Goal: Transaction & Acquisition: Purchase product/service

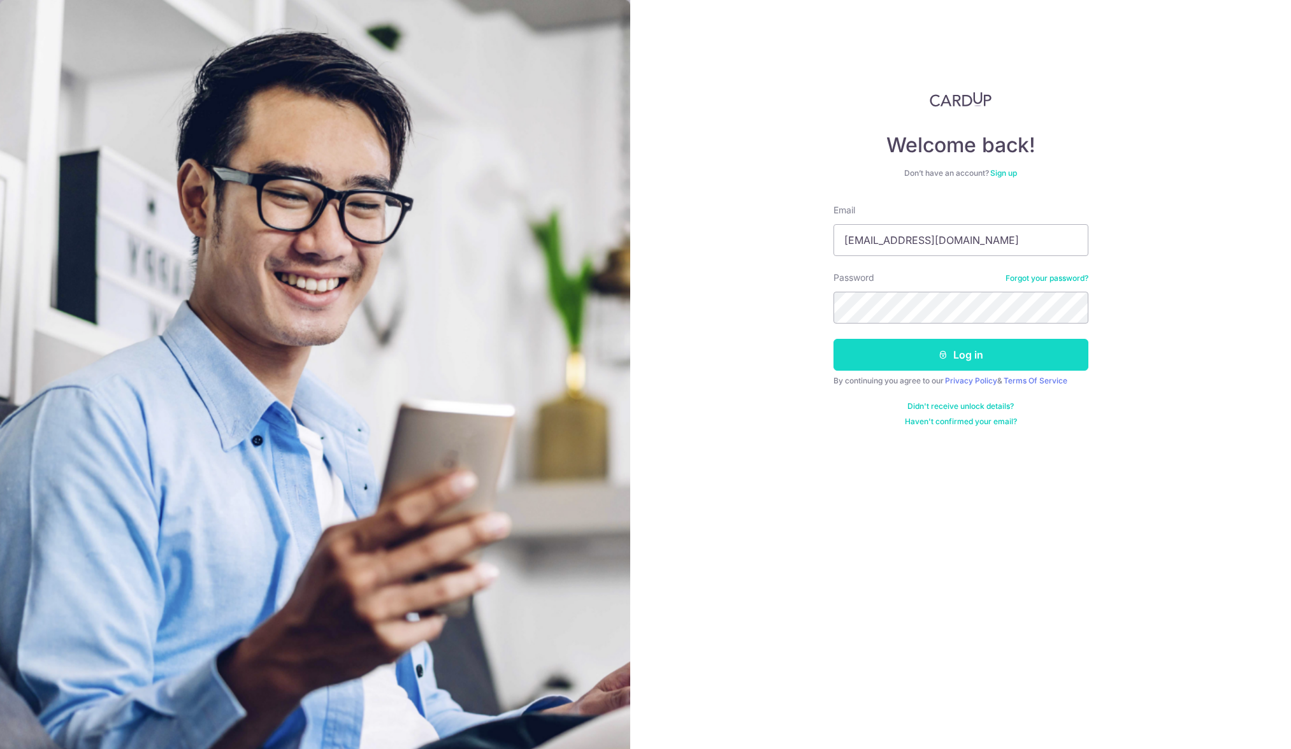
click at [964, 368] on button "Log in" at bounding box center [960, 355] width 255 height 32
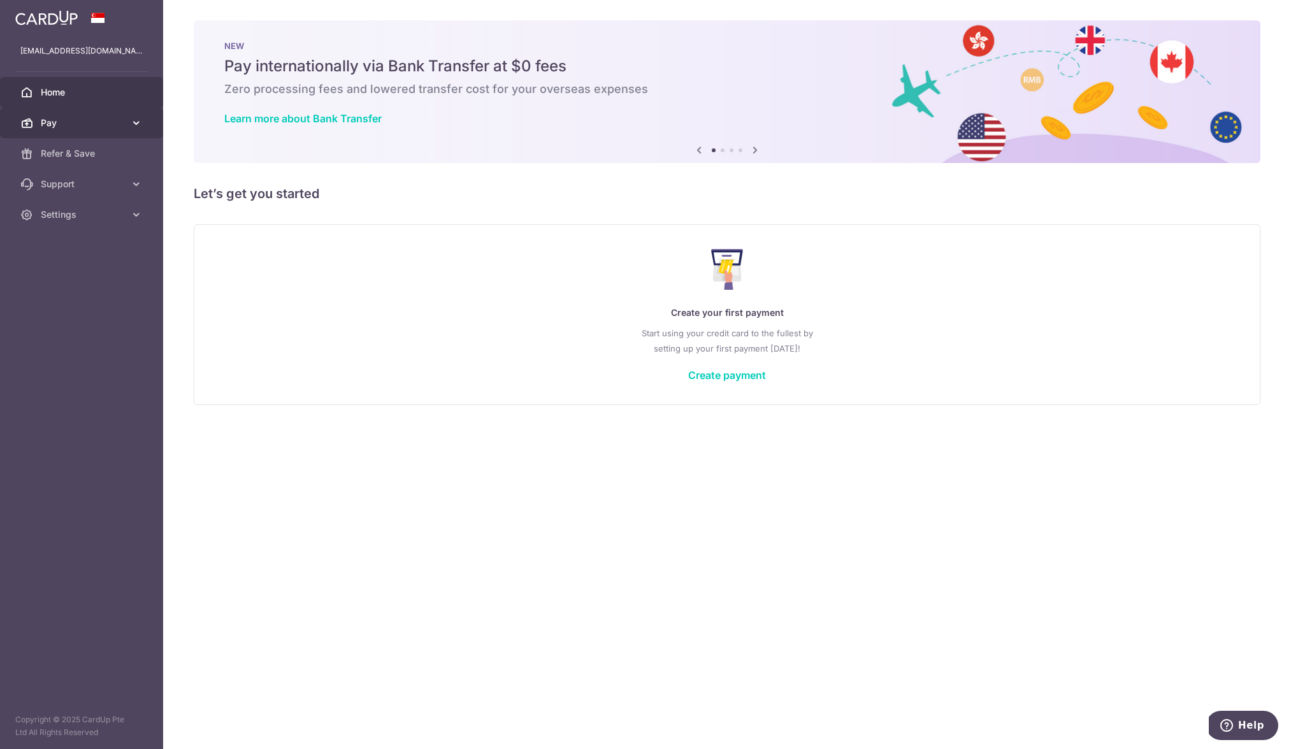
click at [92, 124] on span "Pay" at bounding box center [83, 123] width 84 height 13
click at [85, 158] on span "Payments" at bounding box center [83, 153] width 84 height 13
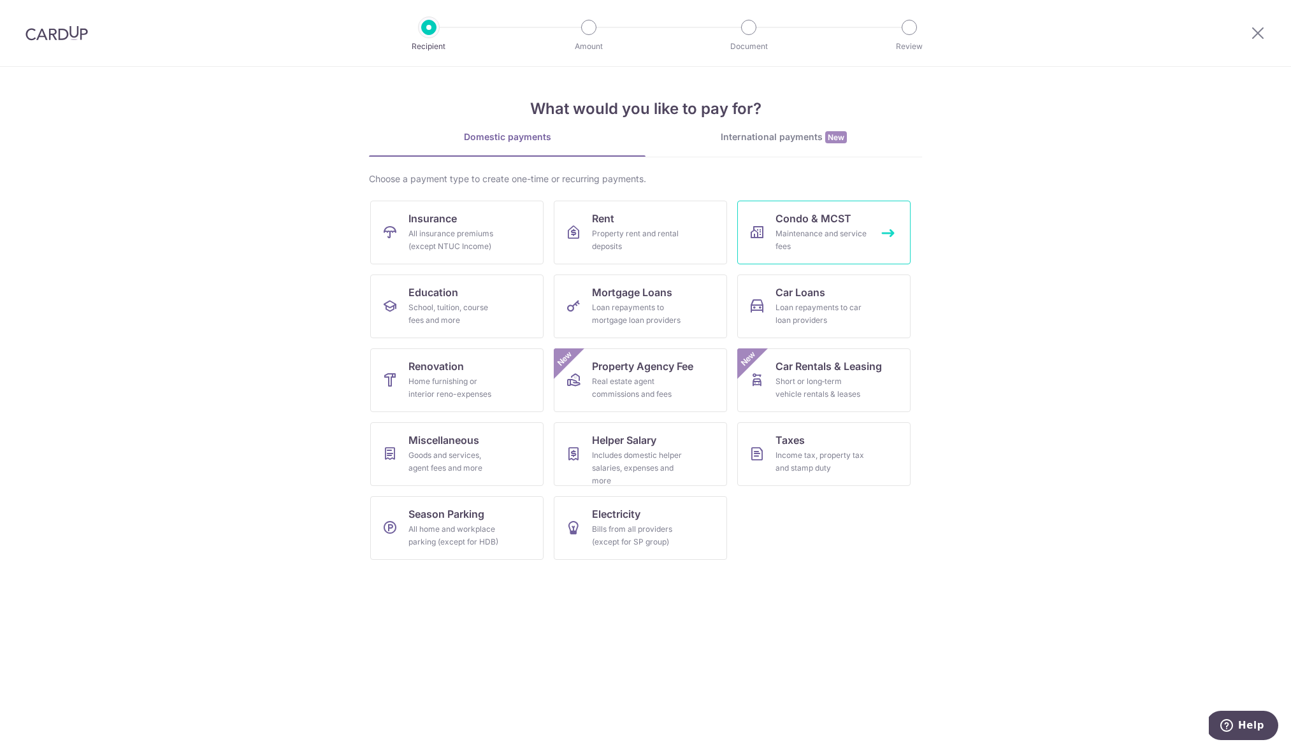
click at [827, 243] on div "Maintenance and service fees" at bounding box center [821, 239] width 92 height 25
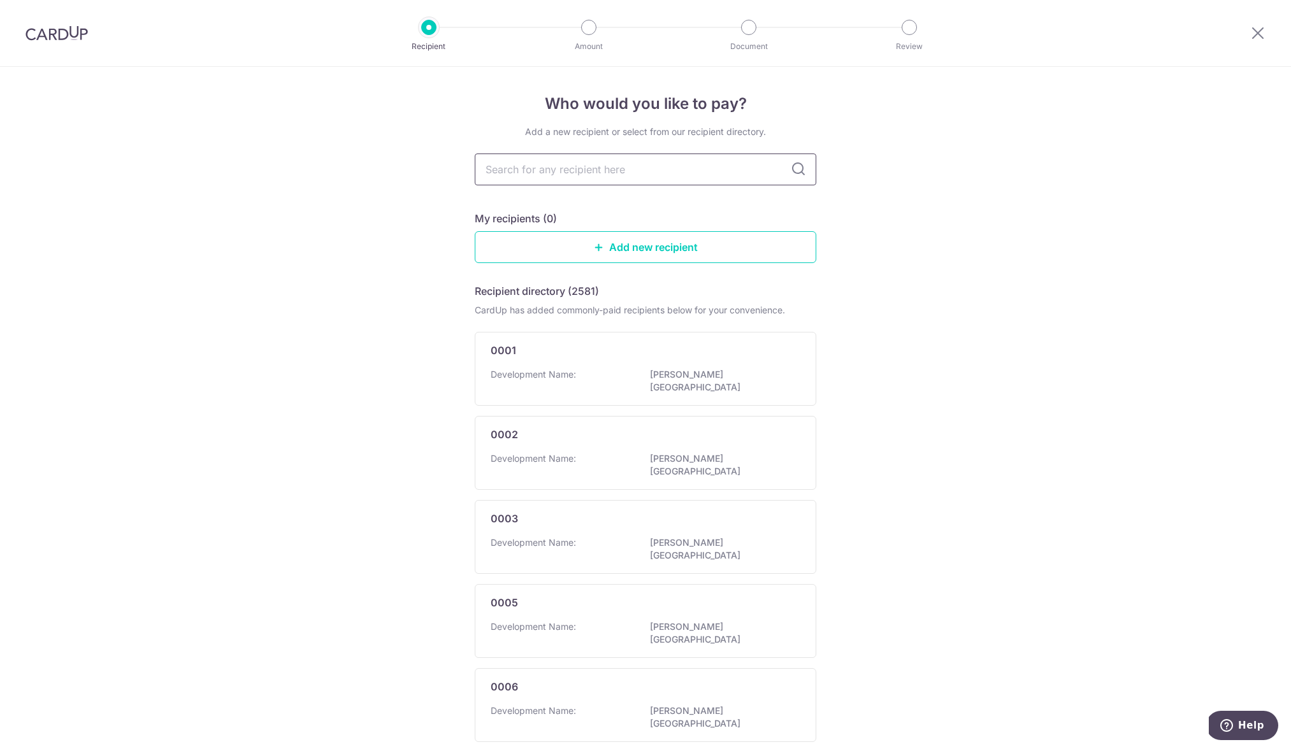
click at [601, 175] on input "text" at bounding box center [645, 170] width 341 height 32
type input "1259"
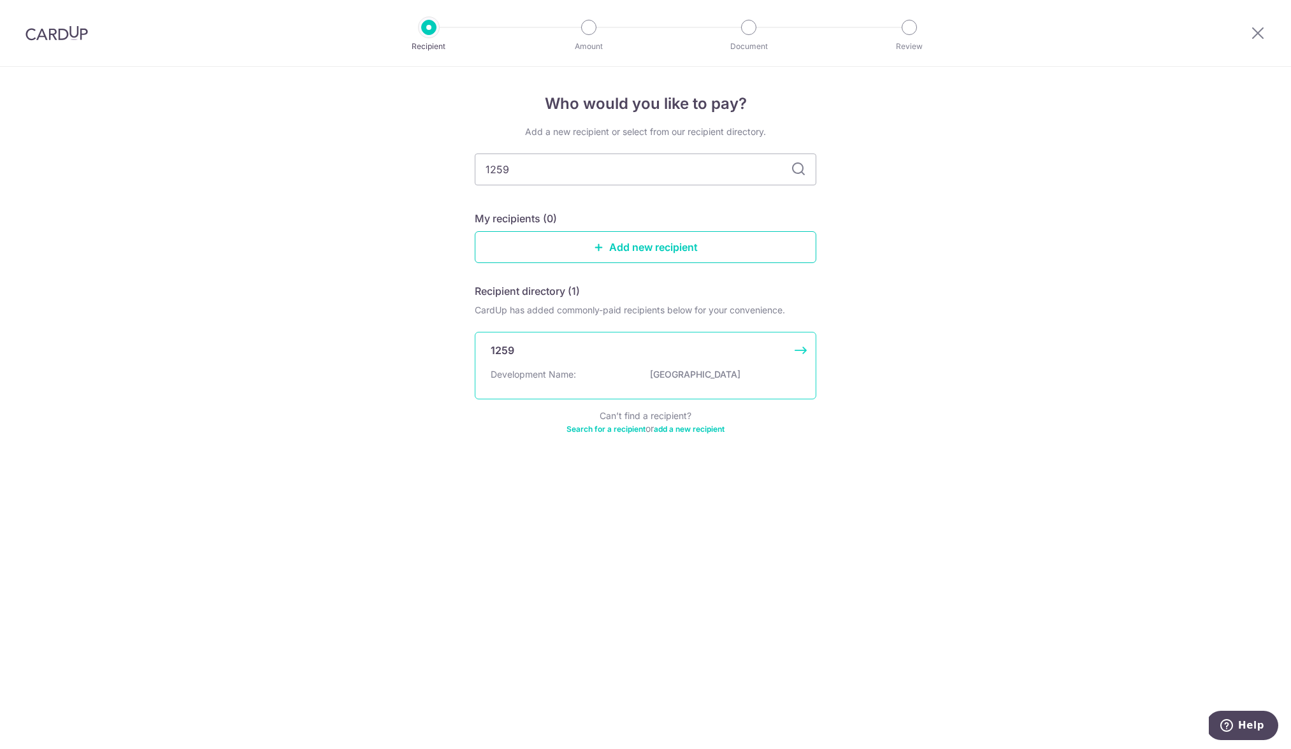
click at [622, 344] on div "1259" at bounding box center [638, 350] width 294 height 15
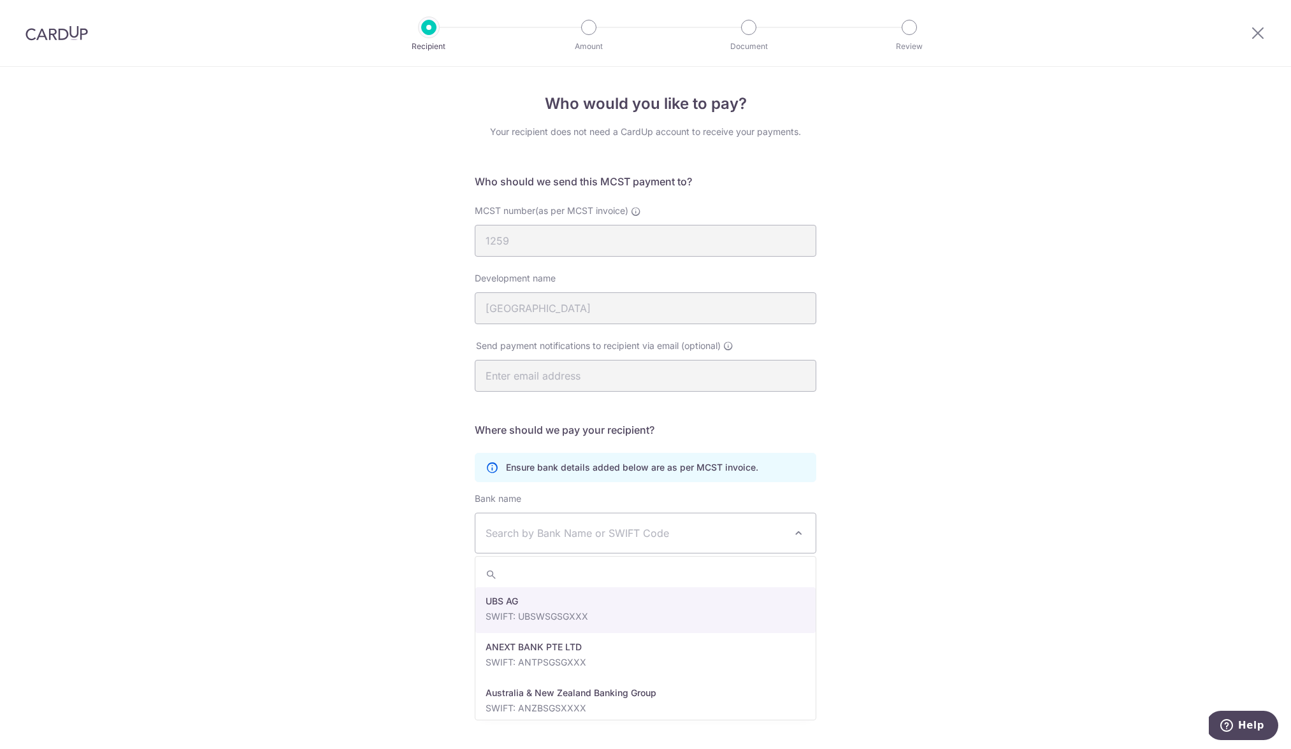
click at [636, 533] on span "Search by Bank Name or SWIFT Code" at bounding box center [634, 533] width 299 height 15
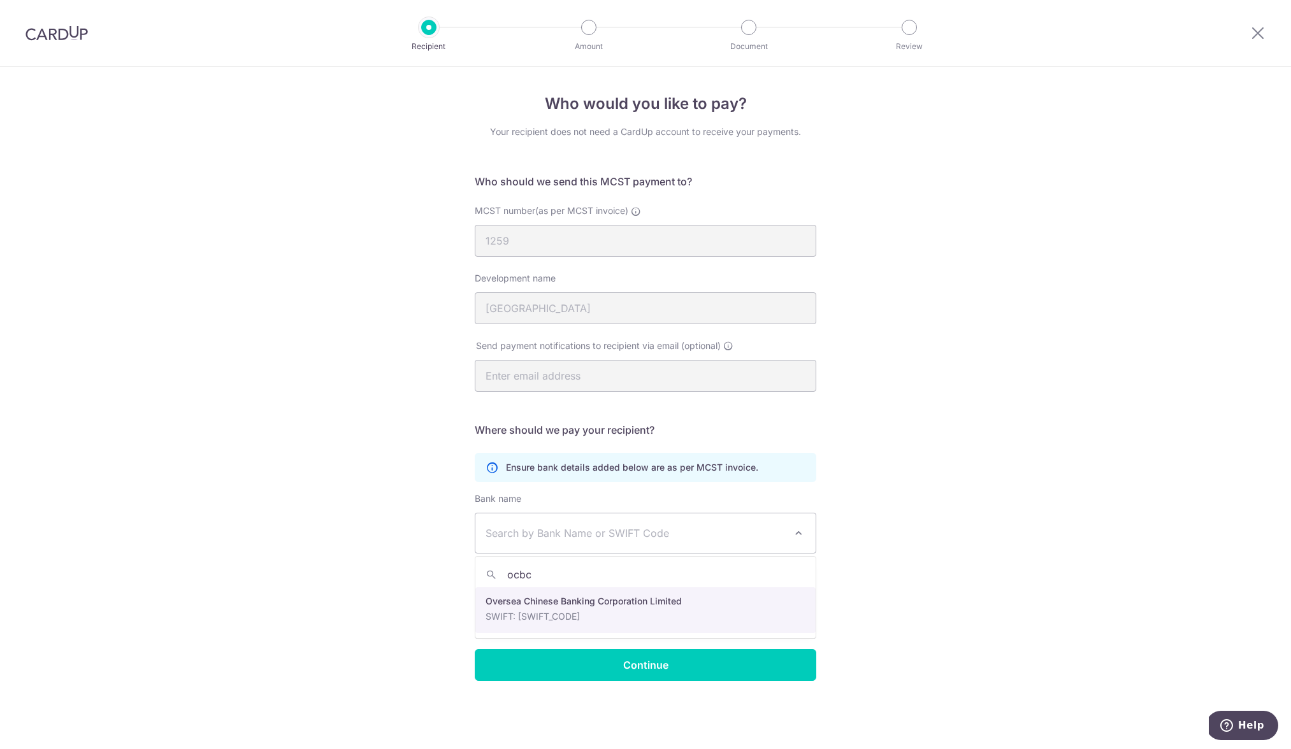
type input "ocbc"
select select "12"
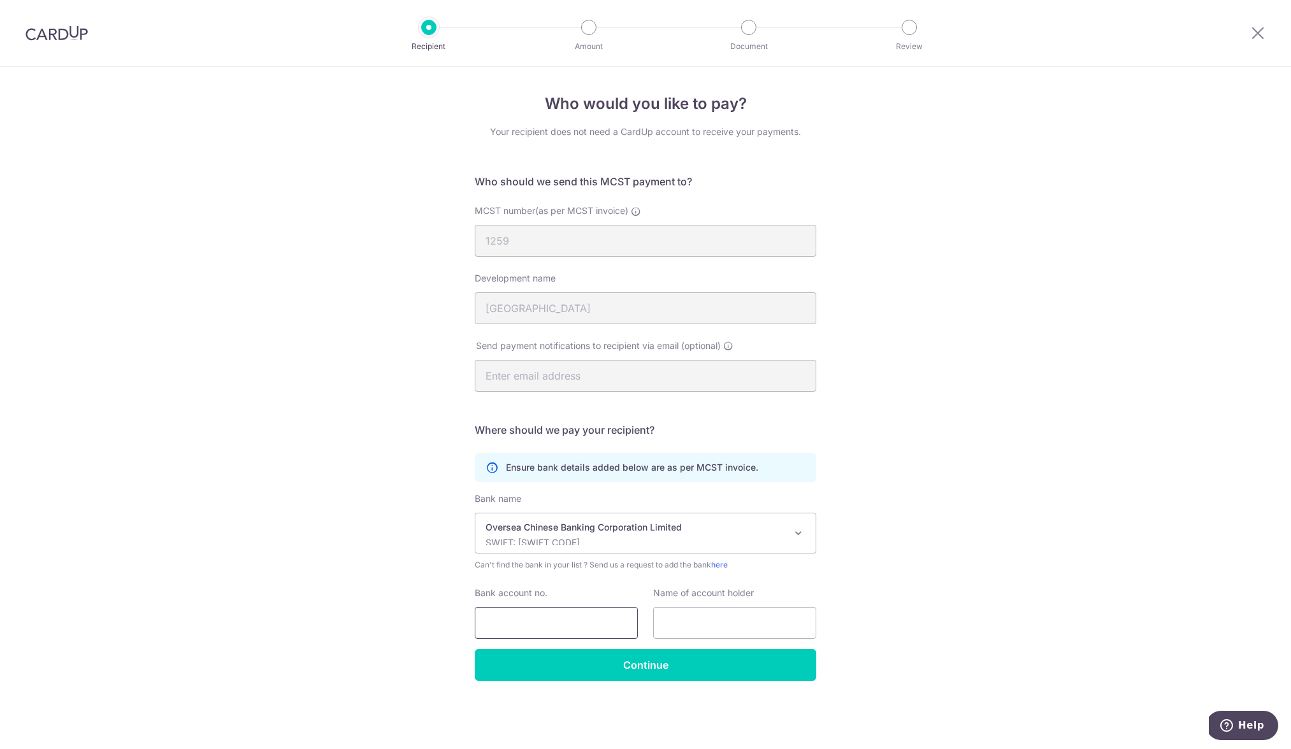
click at [596, 626] on input "Bank account no." at bounding box center [556, 623] width 163 height 32
type input "717316665001"
click at [673, 632] on input "text" at bounding box center [734, 623] width 163 height 32
type input "THE MCST PLAN NO. 1259"
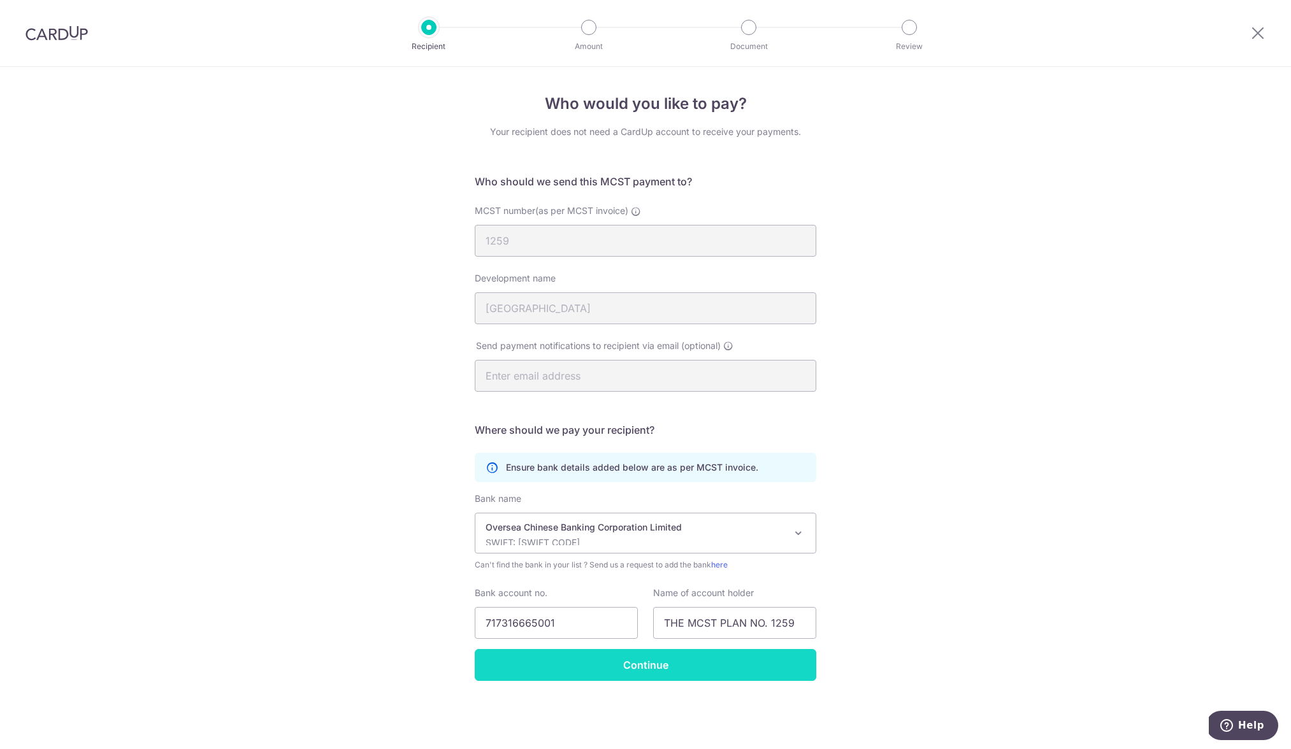
click at [655, 668] on input "Continue" at bounding box center [645, 665] width 341 height 32
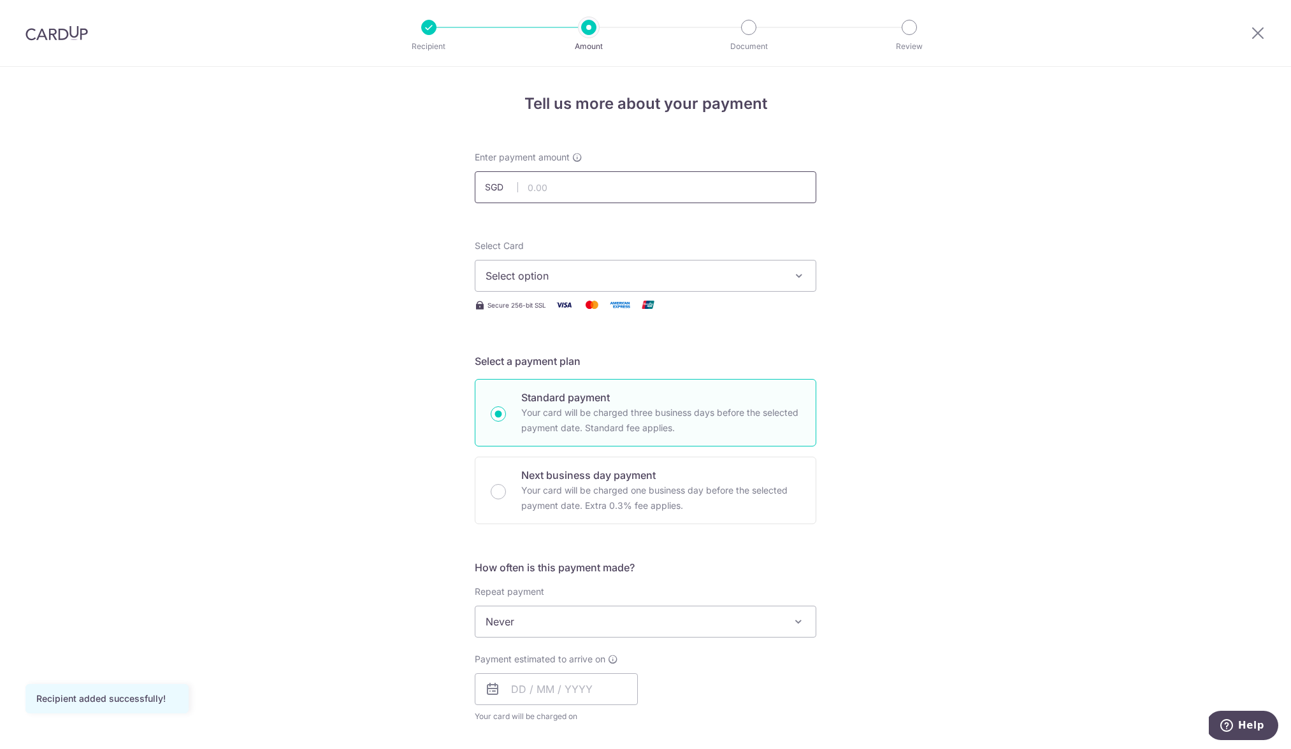
click at [633, 173] on input "text" at bounding box center [645, 187] width 341 height 32
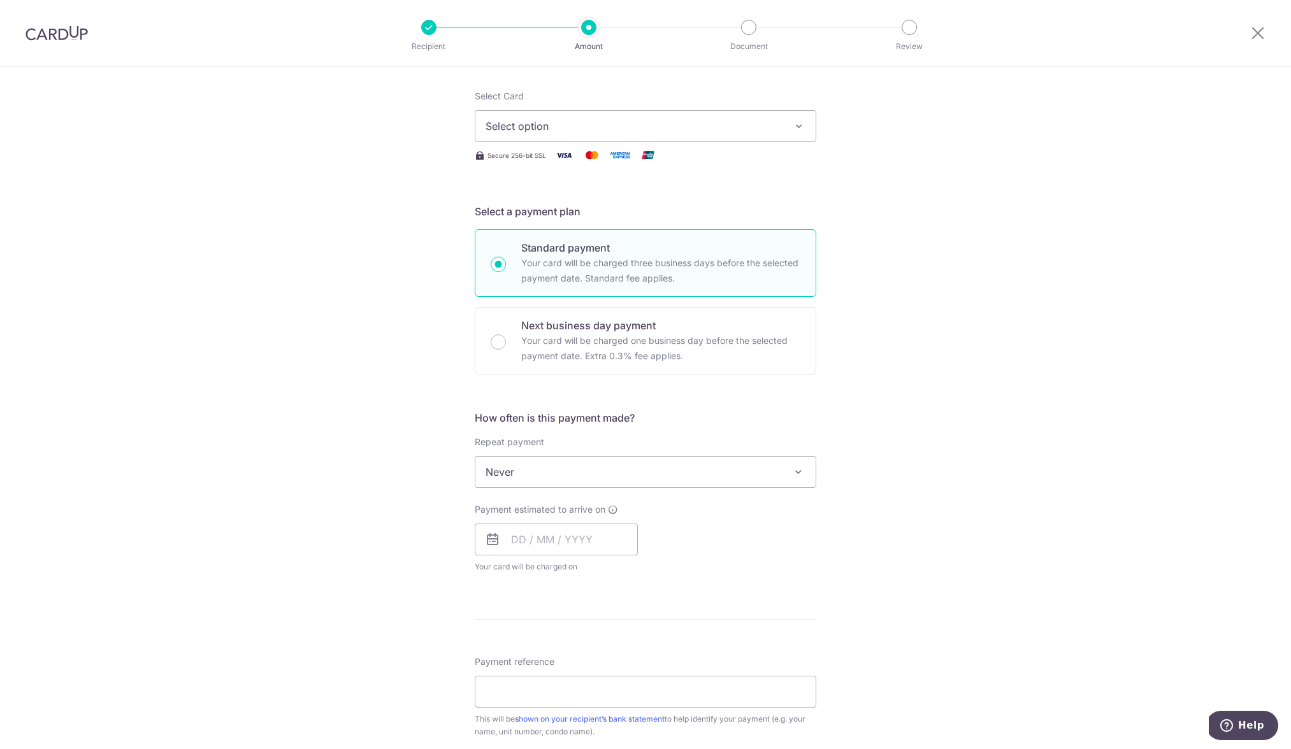
scroll to position [133, 0]
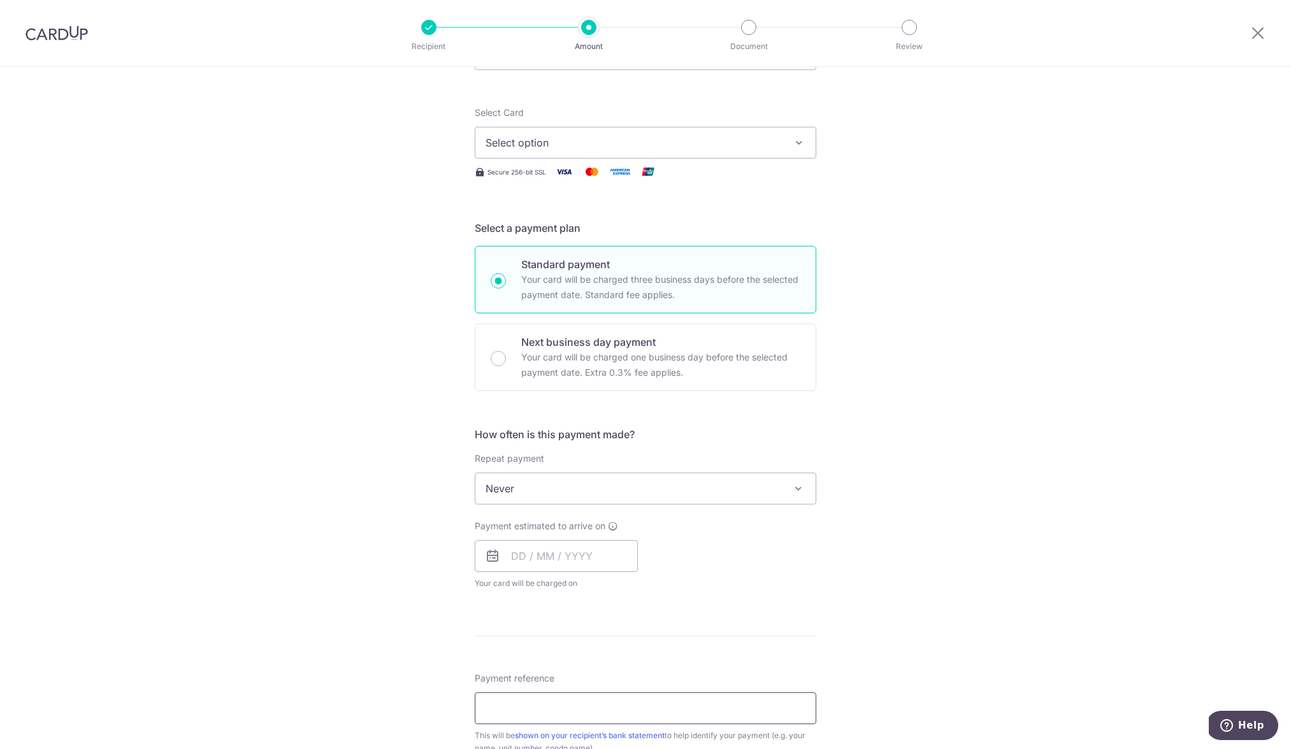
click at [538, 708] on input "Payment reference" at bounding box center [645, 708] width 341 height 32
click at [582, 146] on span "Select option" at bounding box center [633, 142] width 297 height 15
click at [568, 233] on span "**** 2458" at bounding box center [645, 233] width 320 height 15
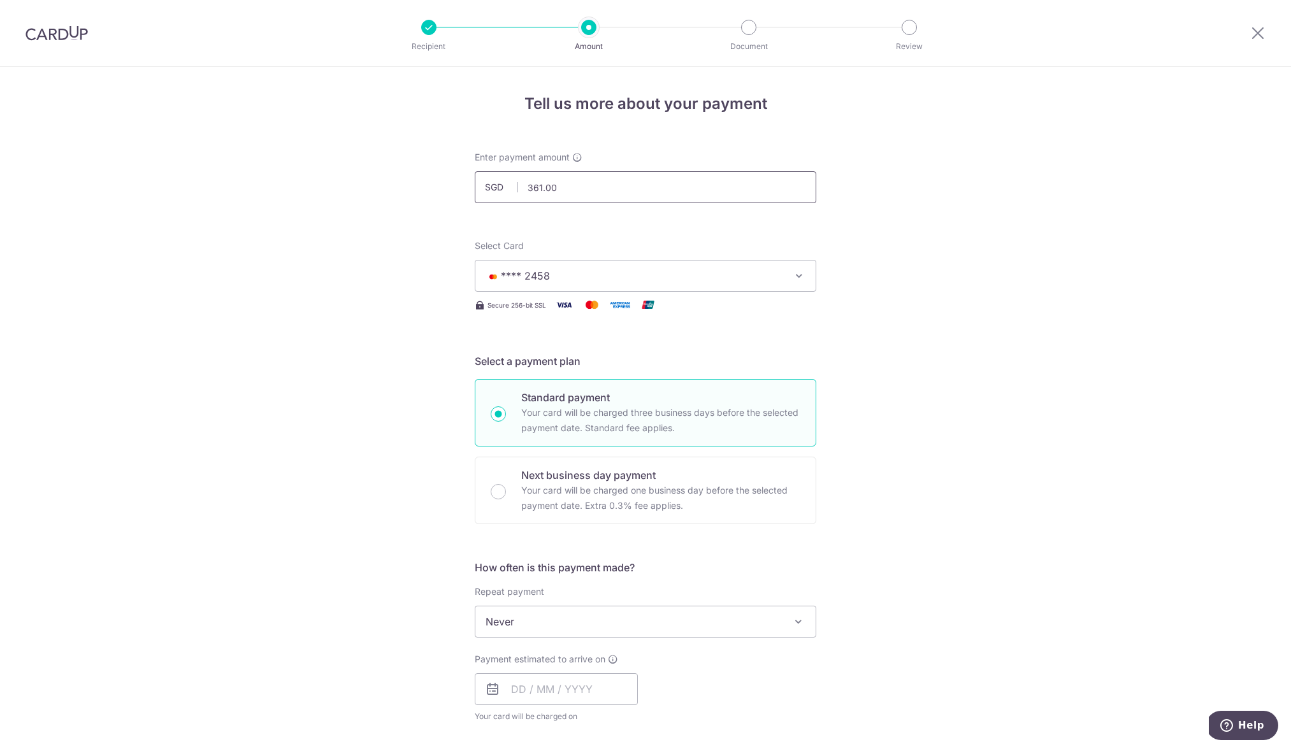
drag, startPoint x: 563, startPoint y: 191, endPoint x: 496, endPoint y: 180, distance: 67.8
click at [496, 180] on div "SGD 361.00 361.00" at bounding box center [645, 187] width 341 height 32
type input "1,237.51"
click at [948, 237] on div "Tell us more about your payment Enter payment amount SGD 1,237.51 1237.51 Recip…" at bounding box center [645, 643] width 1291 height 1152
click at [577, 687] on input "text" at bounding box center [556, 689] width 163 height 32
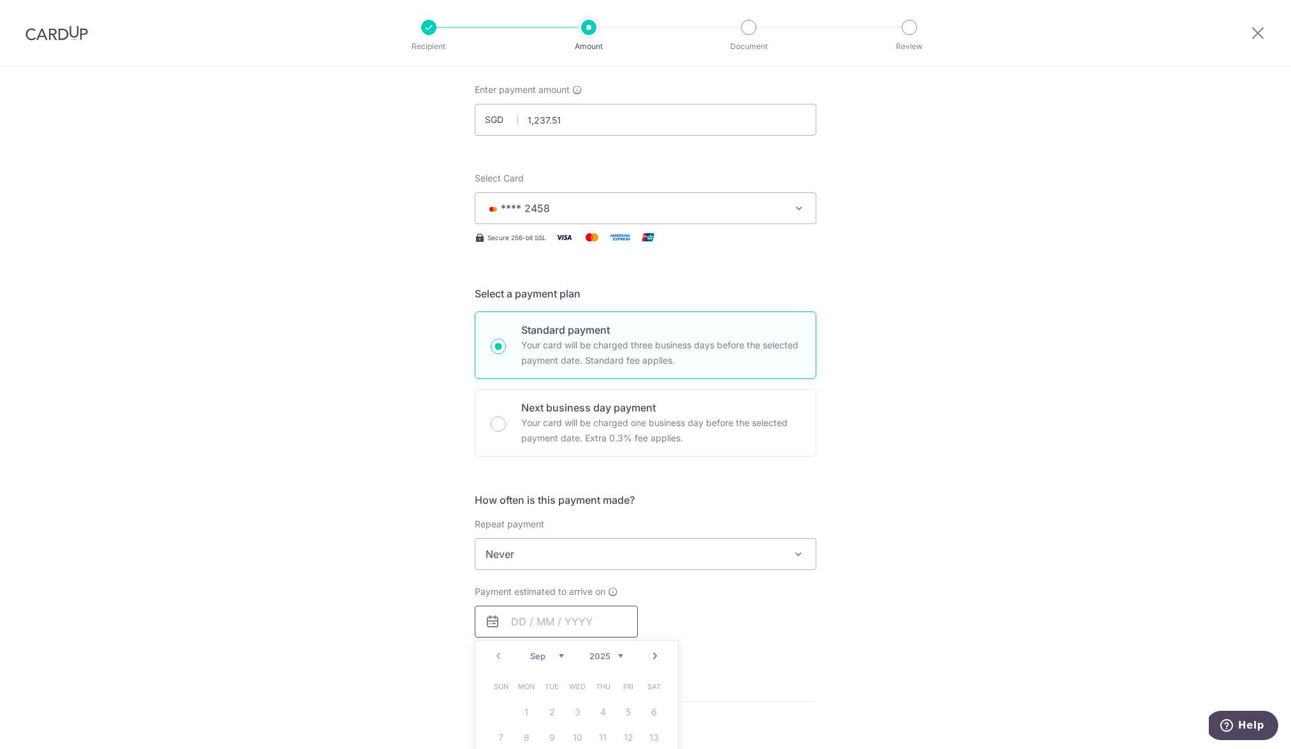
scroll to position [295, 0]
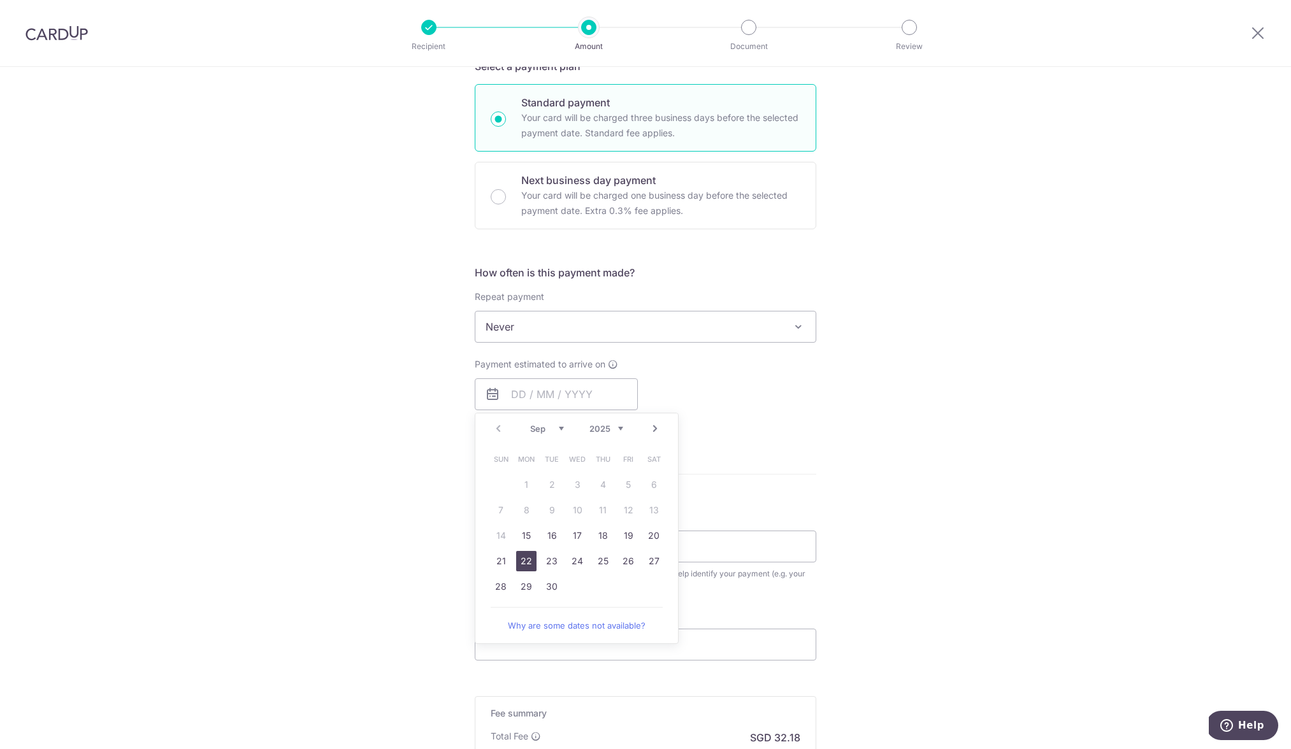
click at [521, 564] on link "22" at bounding box center [526, 561] width 20 height 20
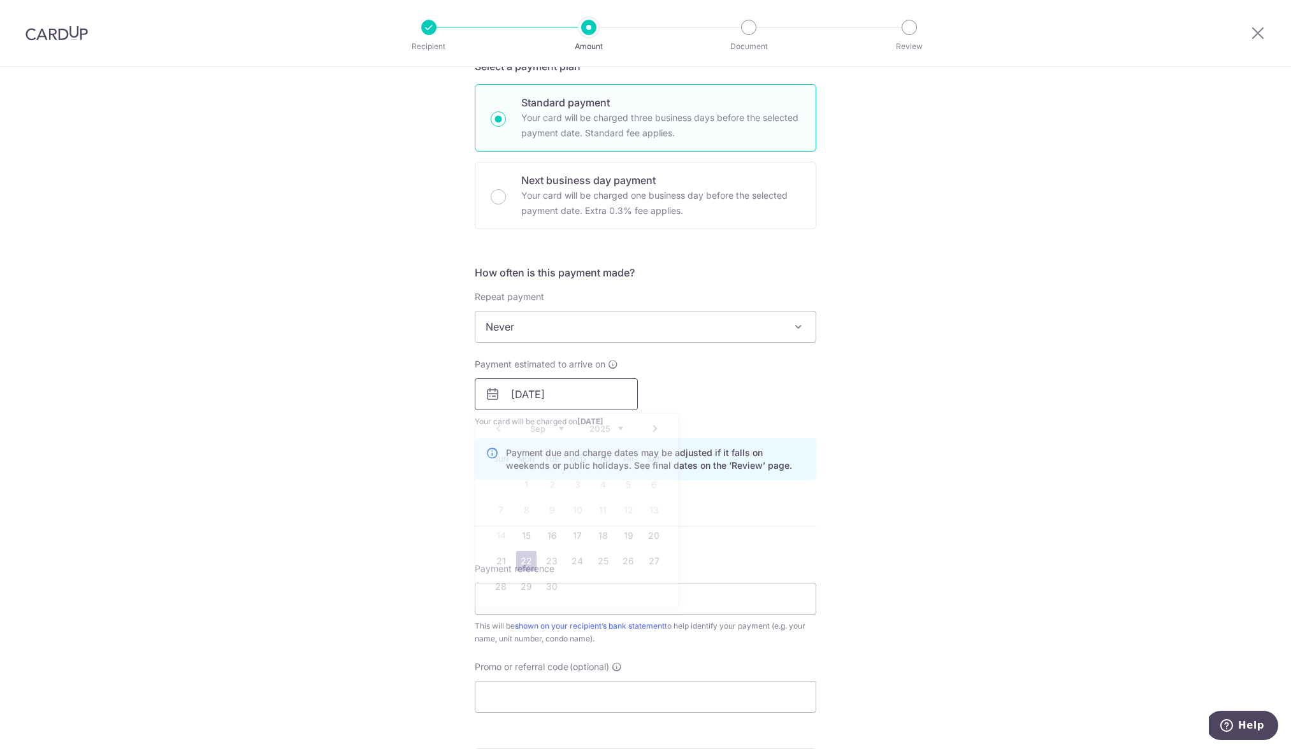
click at [564, 387] on input "[DATE]" at bounding box center [556, 394] width 163 height 32
click at [601, 561] on link "25" at bounding box center [602, 561] width 20 height 20
type input "[DATE]"
click at [727, 607] on input "Payment reference" at bounding box center [645, 599] width 341 height 32
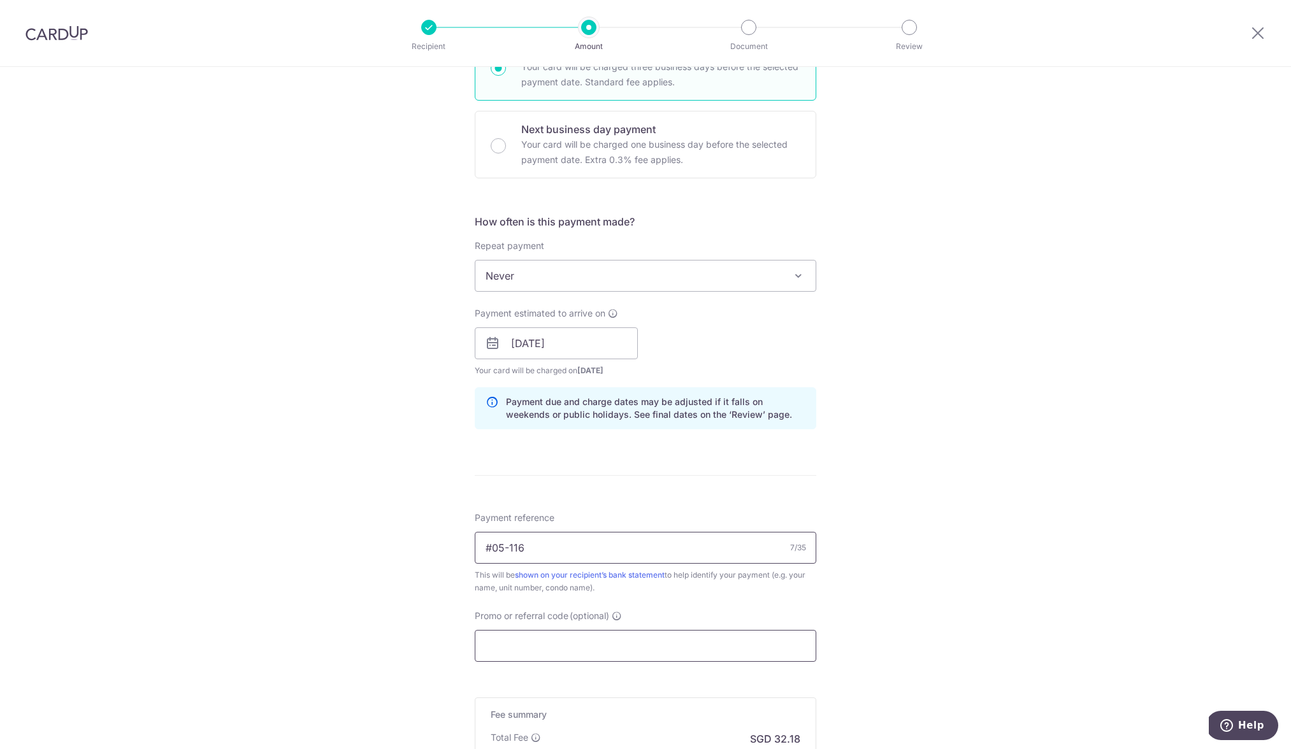
type input "#05-116"
click at [705, 648] on input "Promo or referral code (optional)" at bounding box center [645, 646] width 341 height 32
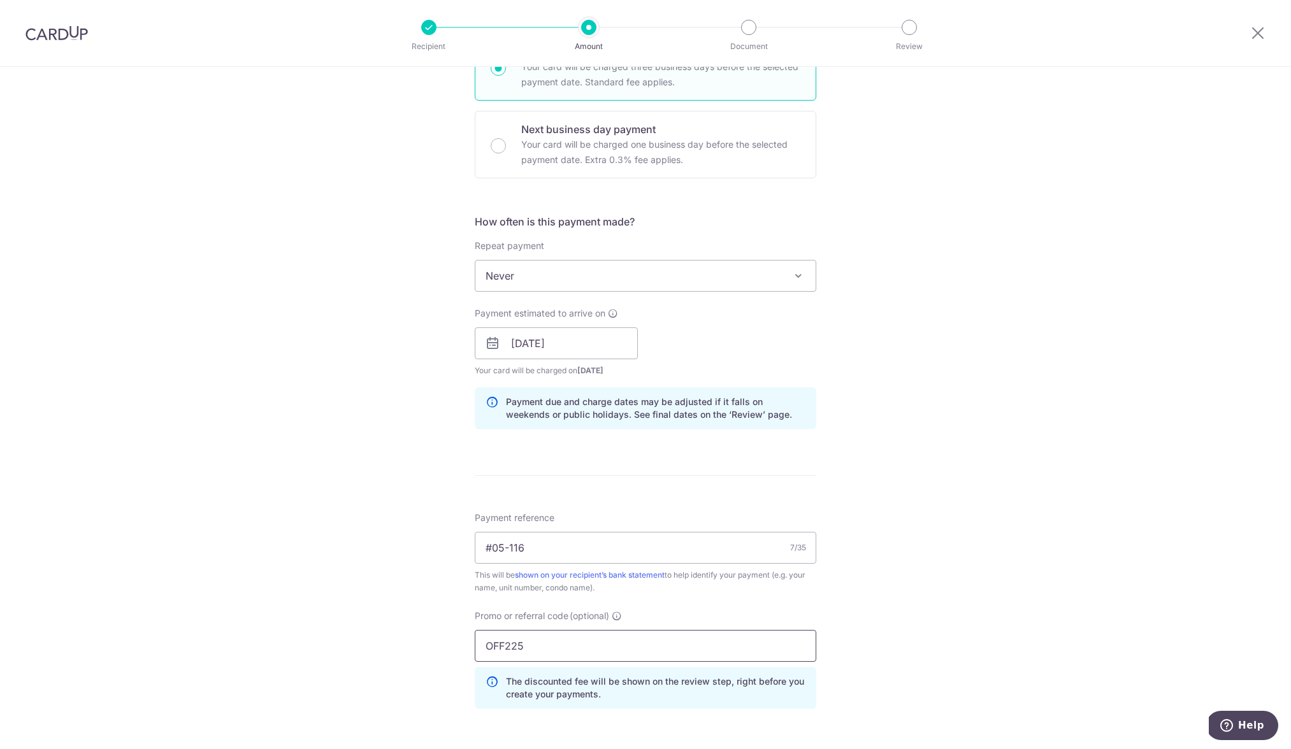
type input "OFF225"
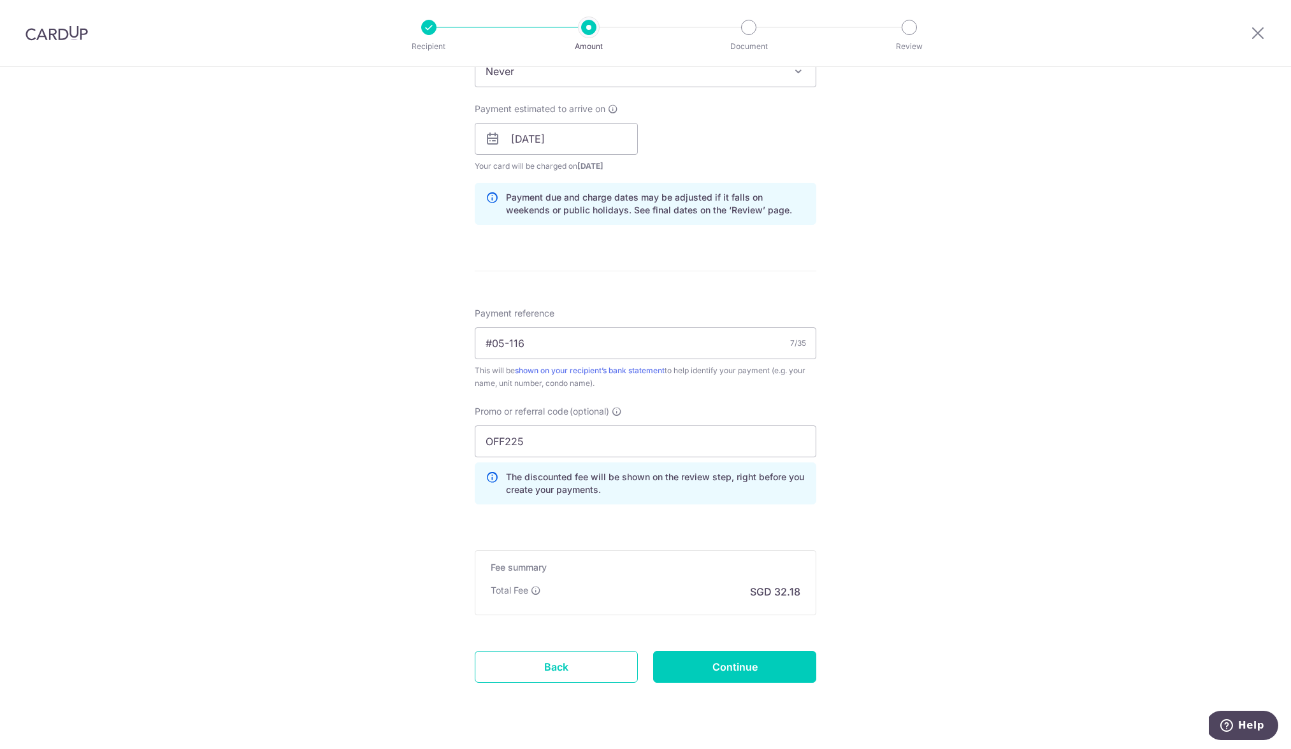
click at [847, 638] on div "Tell us more about your payment Enter payment amount SGD 1,237.51 1237.51 Recip…" at bounding box center [645, 147] width 1291 height 1262
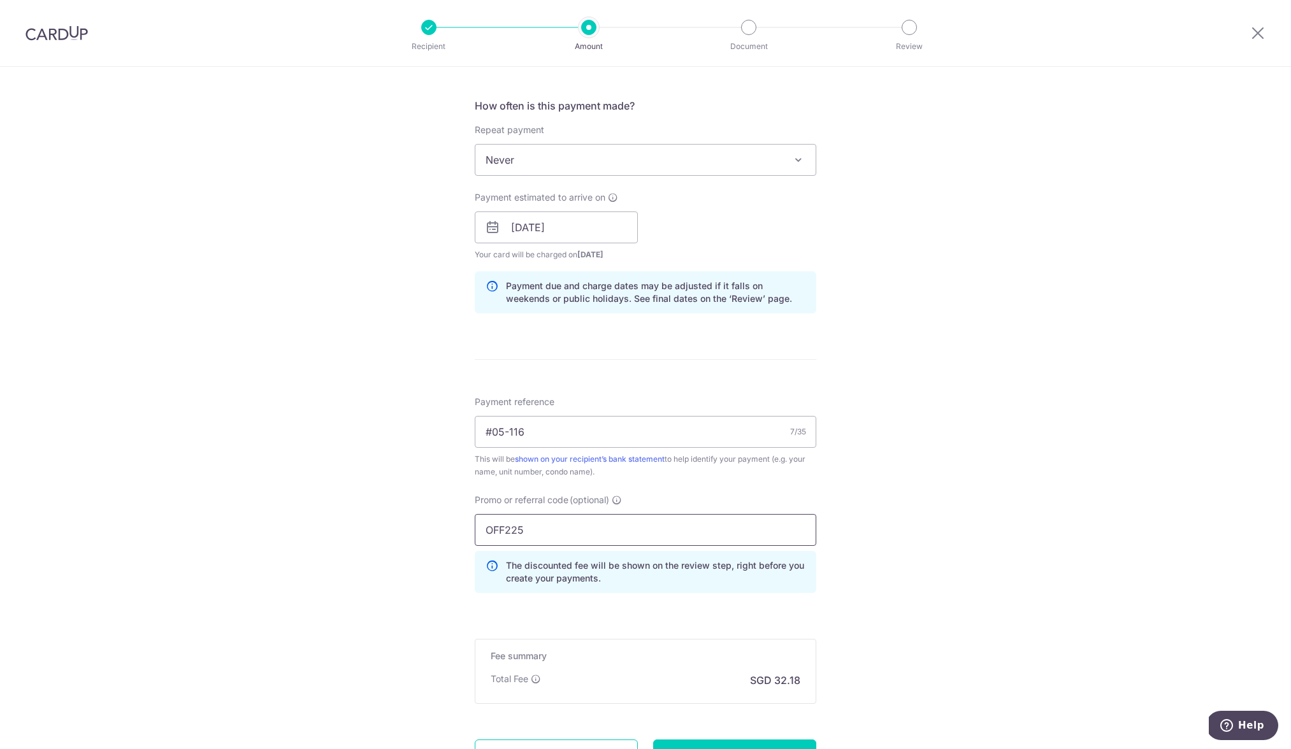
scroll to position [580, 0]
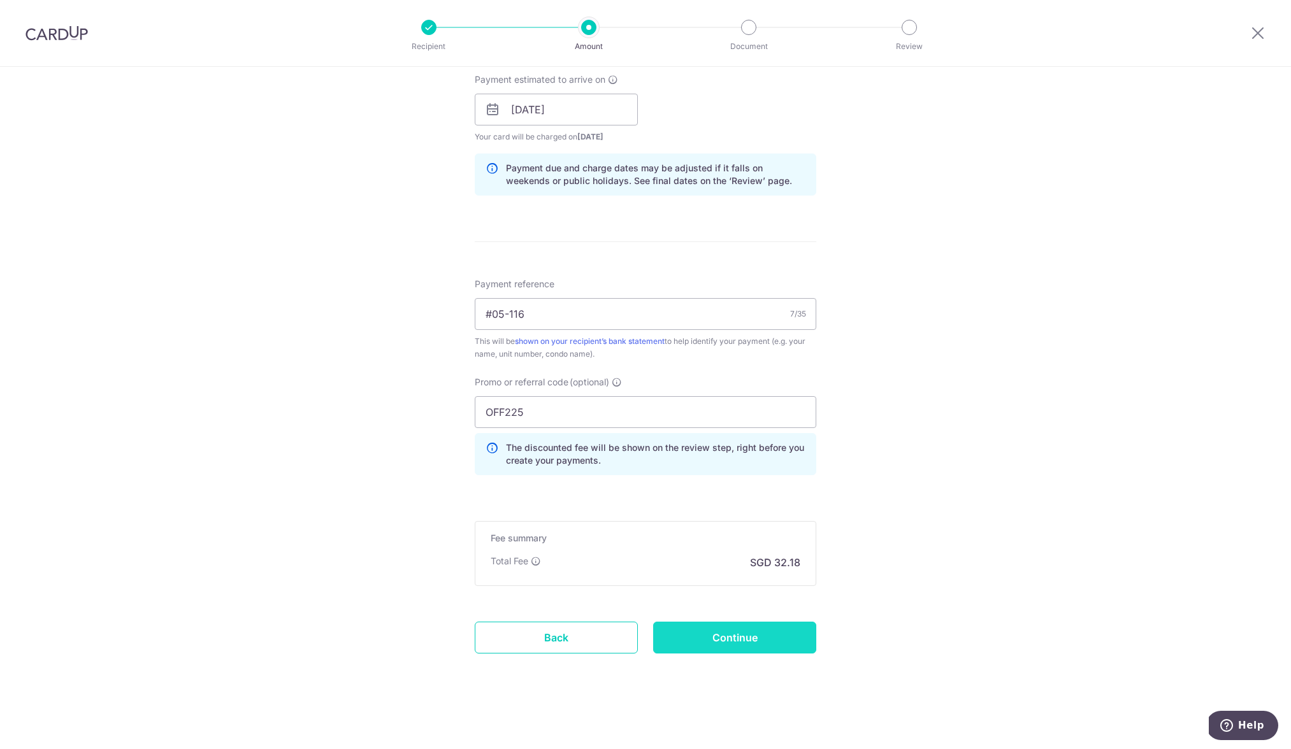
click at [724, 640] on input "Continue" at bounding box center [734, 638] width 163 height 32
type input "Create Schedule"
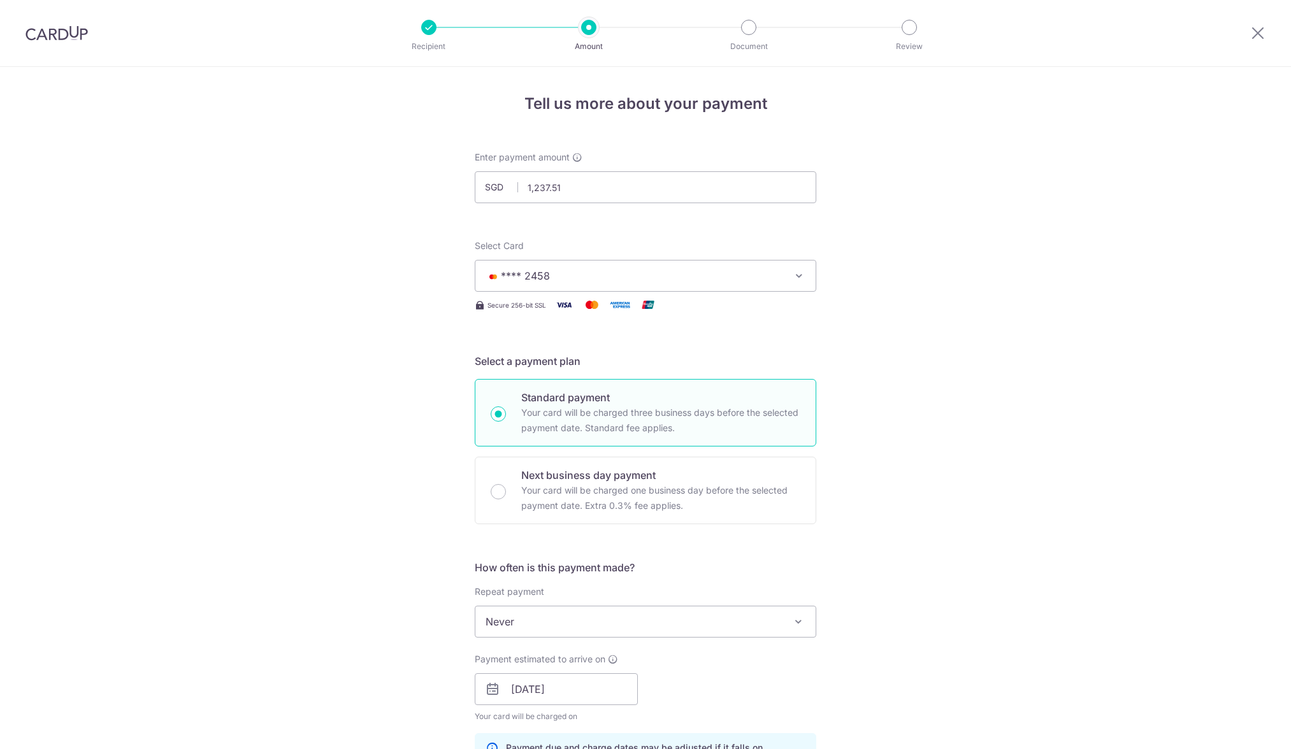
scroll to position [598, 0]
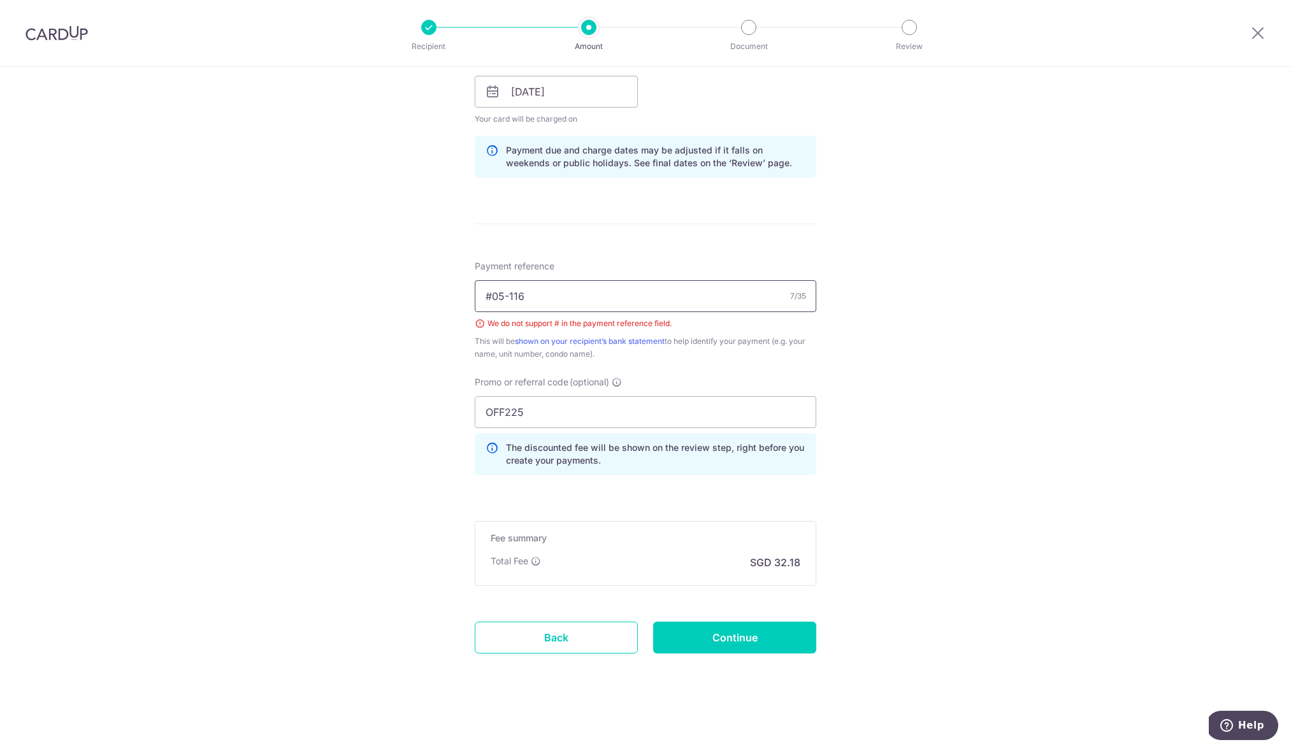
drag, startPoint x: 487, startPoint y: 298, endPoint x: 447, endPoint y: 295, distance: 39.6
click at [448, 296] on div "Tell us more about your payment Enter payment amount SGD 1,237.51 1237.51 Selec…" at bounding box center [645, 109] width 1291 height 1280
type input "05-116"
click at [766, 643] on input "Continue" at bounding box center [734, 638] width 163 height 32
type input "Create Schedule"
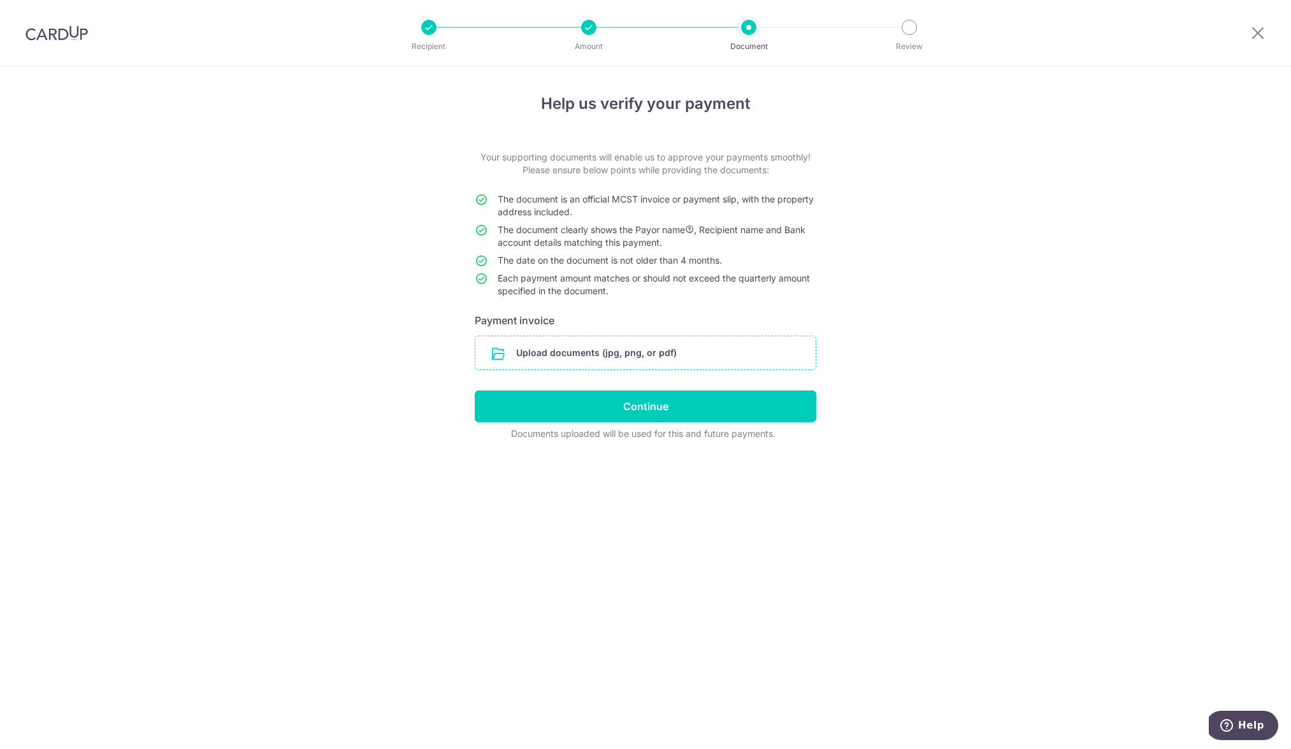
click at [642, 362] on input "file" at bounding box center [645, 352] width 340 height 33
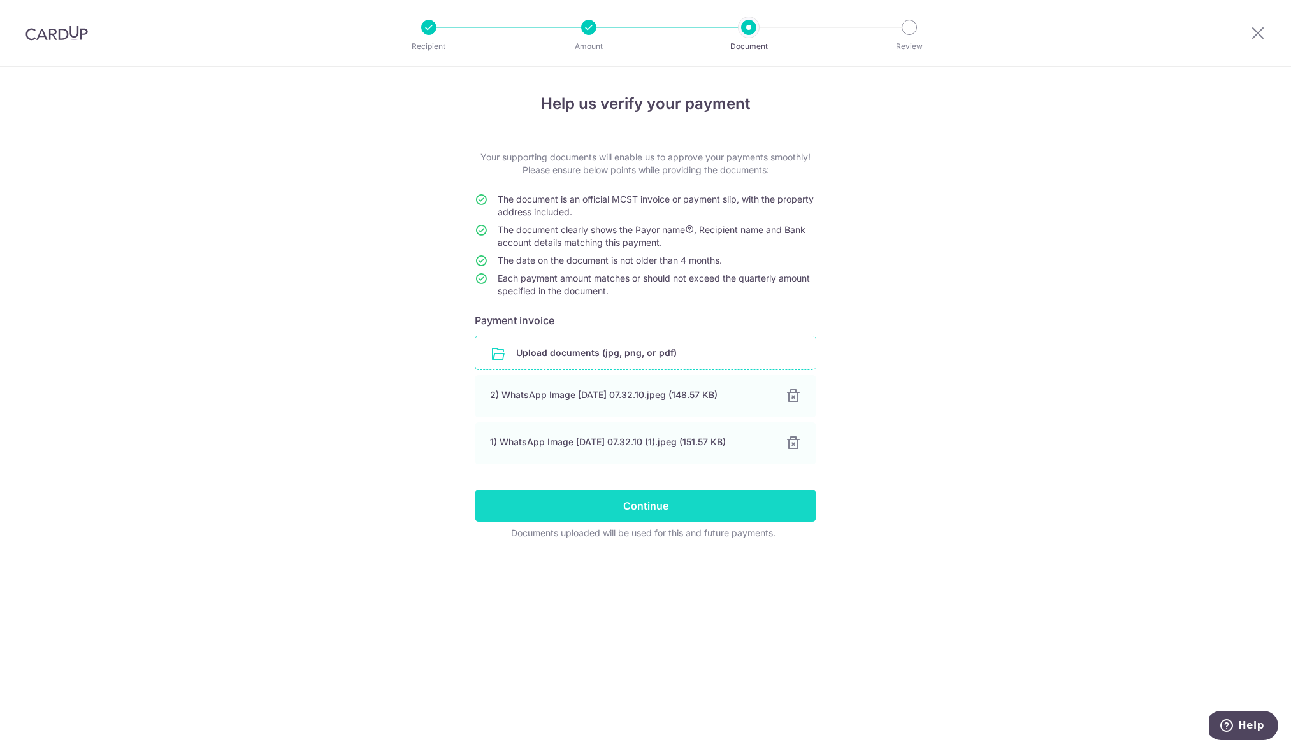
click at [743, 508] on input "Continue" at bounding box center [645, 506] width 341 height 32
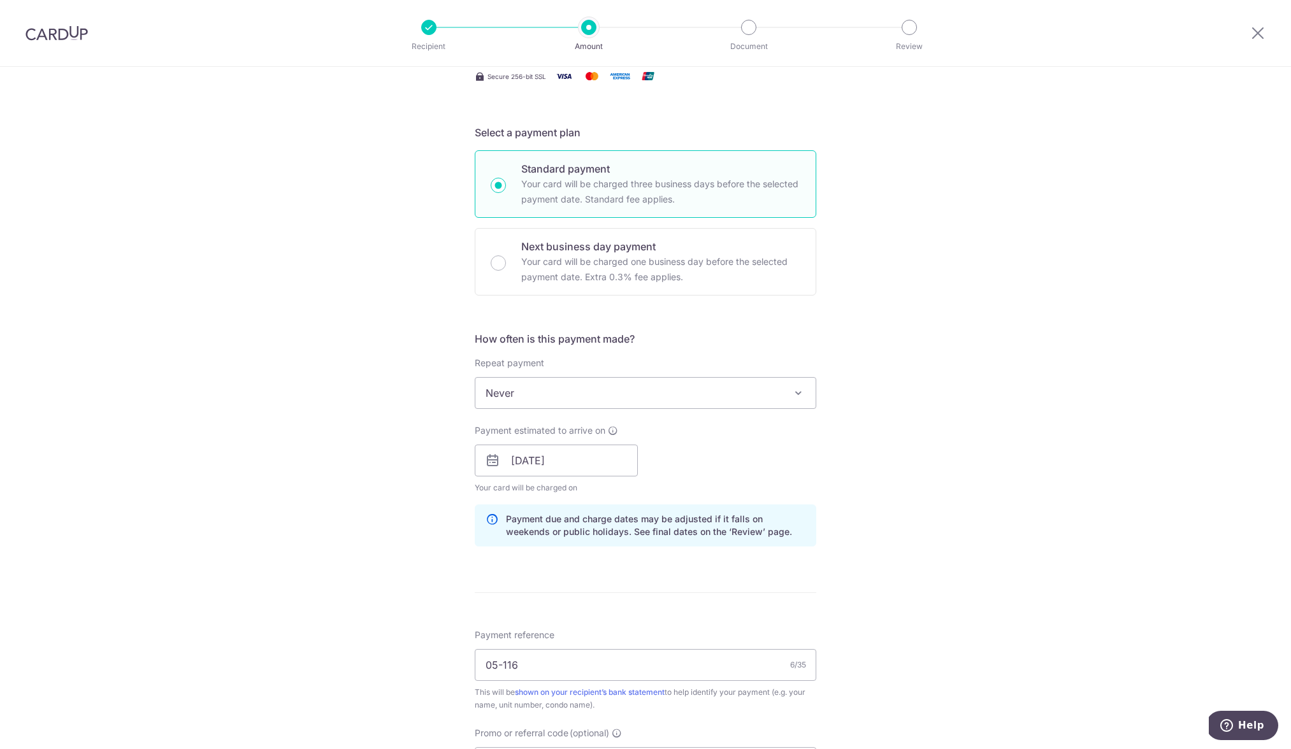
scroll to position [378, 0]
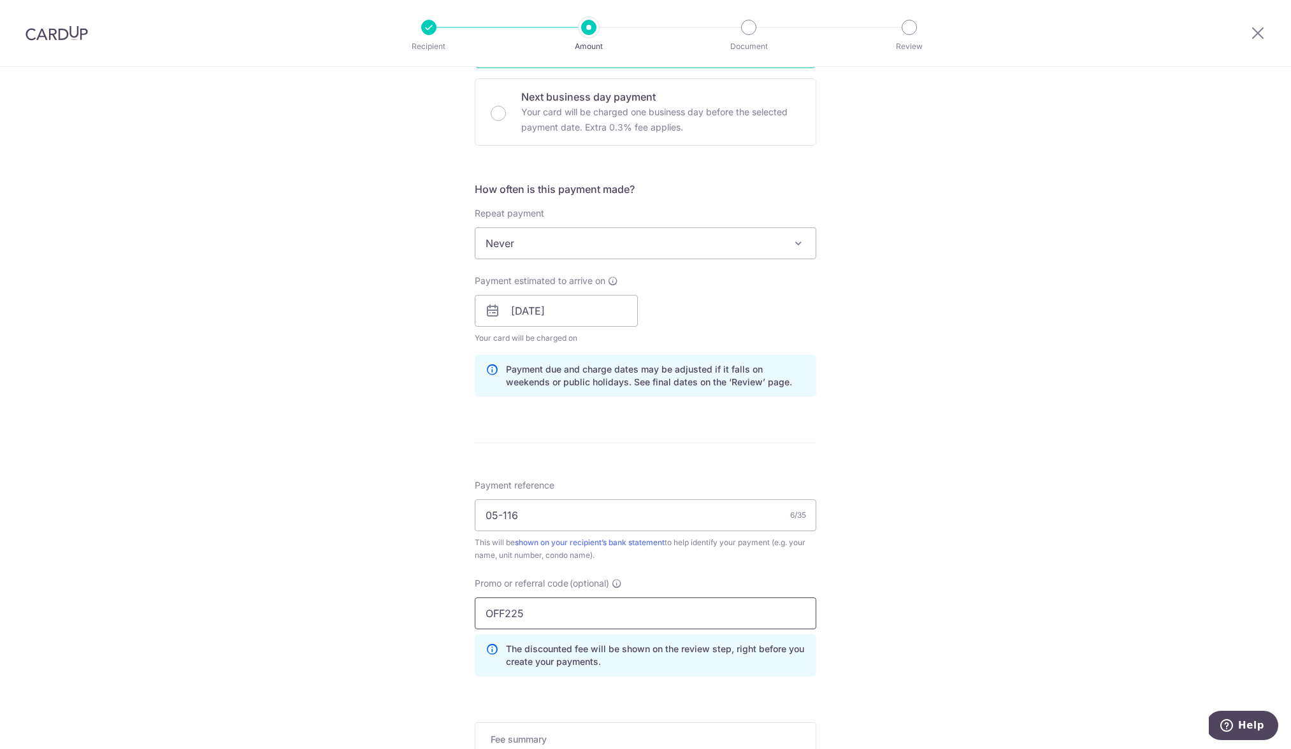
drag, startPoint x: 541, startPoint y: 618, endPoint x: 438, endPoint y: 612, distance: 104.0
click at [438, 612] on div "Tell us more about your payment Enter payment amount SGD 1,237.51 1237.51 Selec…" at bounding box center [645, 319] width 1291 height 1262
paste input "SHUYAUC482"
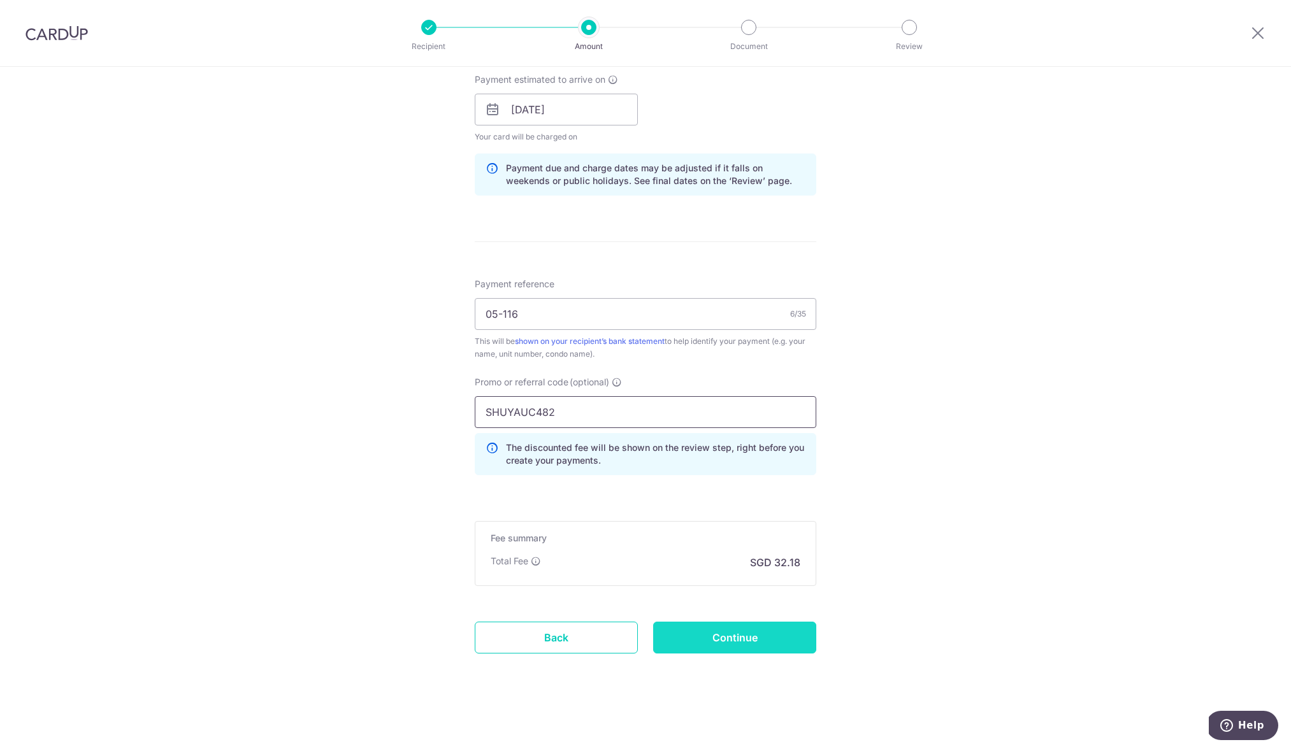
type input "SHUYAUC482"
click at [747, 642] on input "Continue" at bounding box center [734, 638] width 163 height 32
type input "Update Schedule"
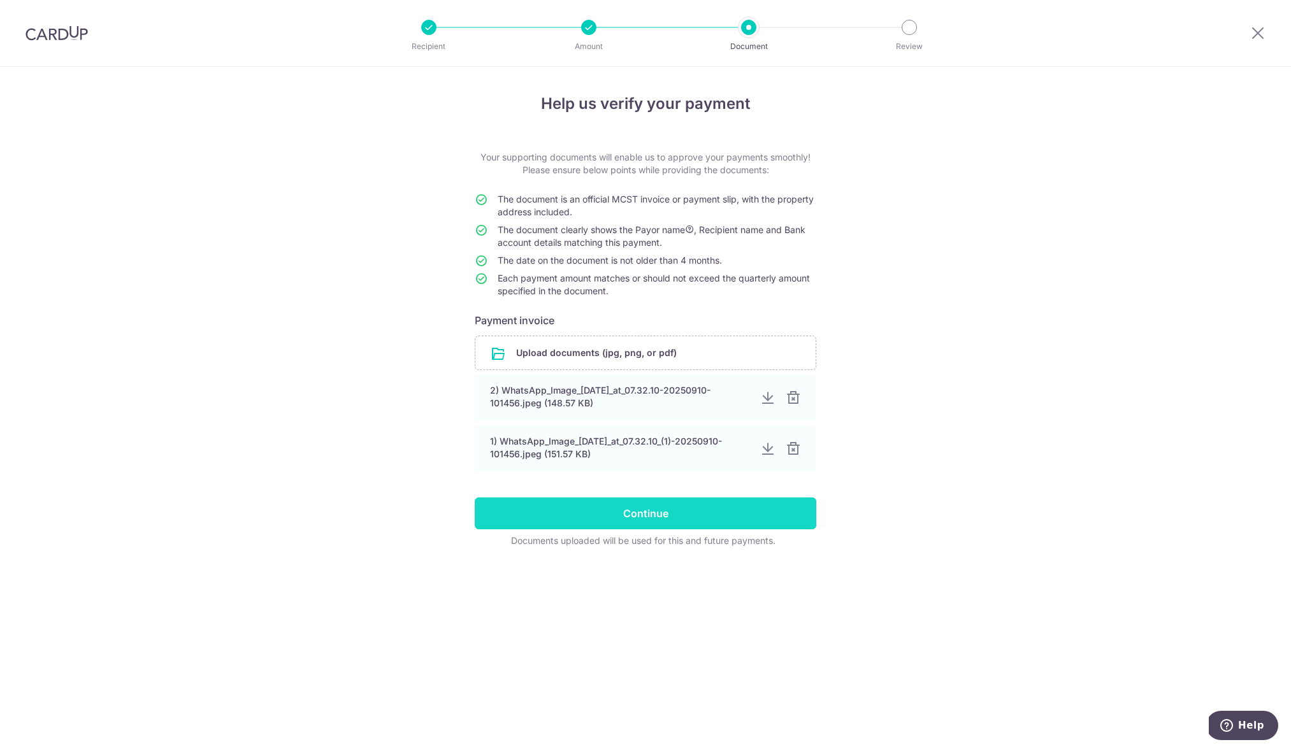
click at [677, 516] on input "Continue" at bounding box center [645, 514] width 341 height 32
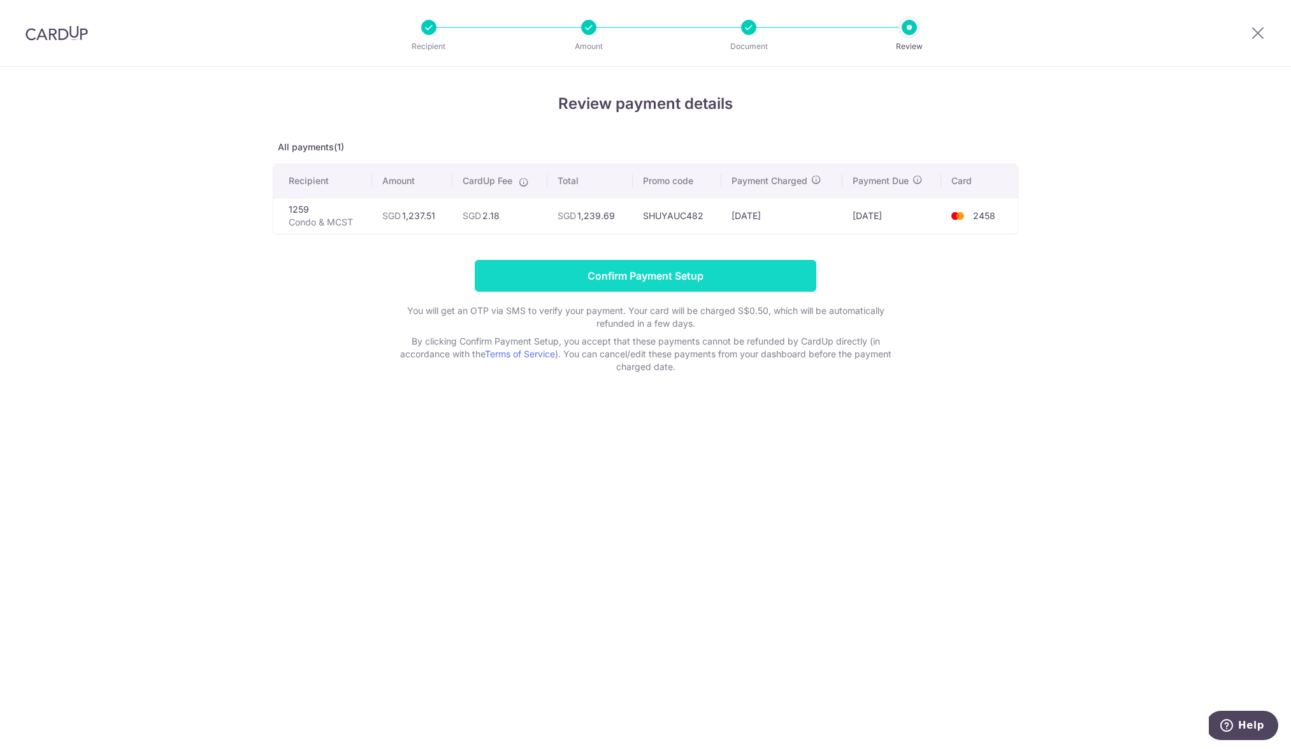
click at [626, 279] on input "Confirm Payment Setup" at bounding box center [645, 276] width 341 height 32
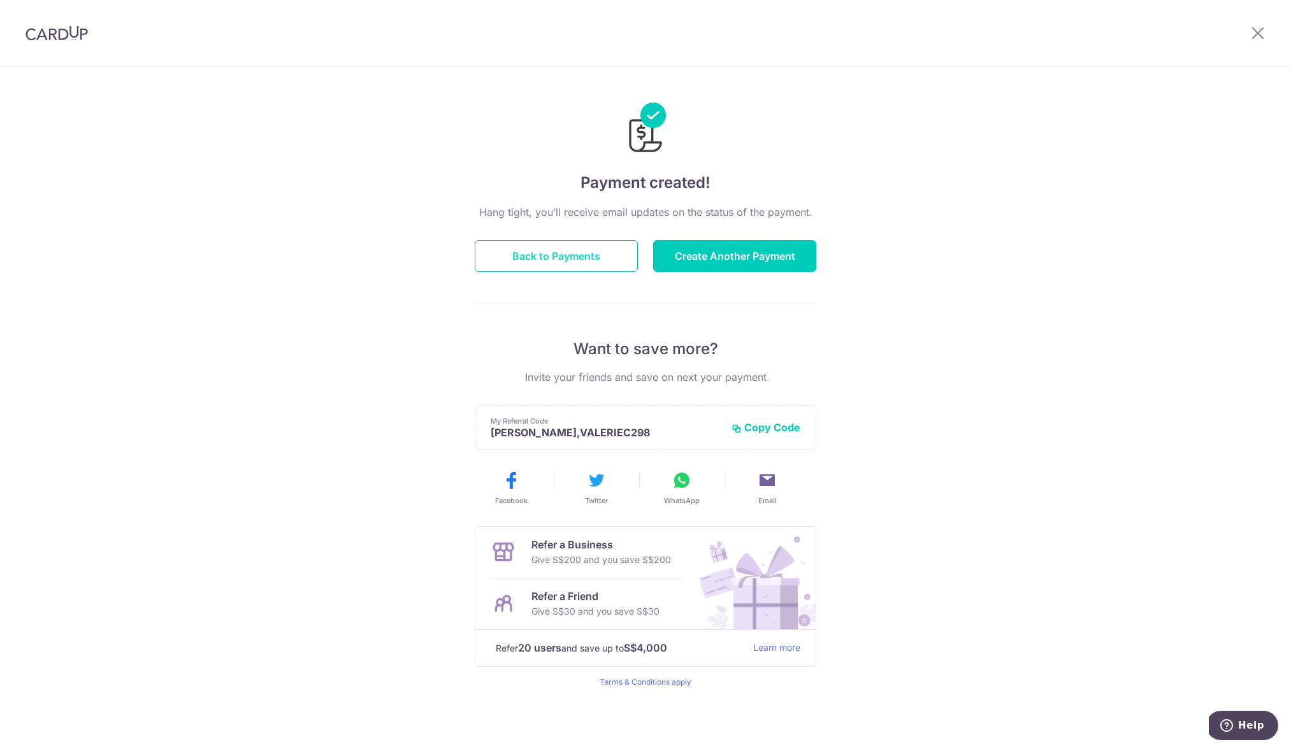
click at [592, 261] on button "Back to Payments" at bounding box center [556, 256] width 163 height 32
